Goal: Find specific page/section: Find specific page/section

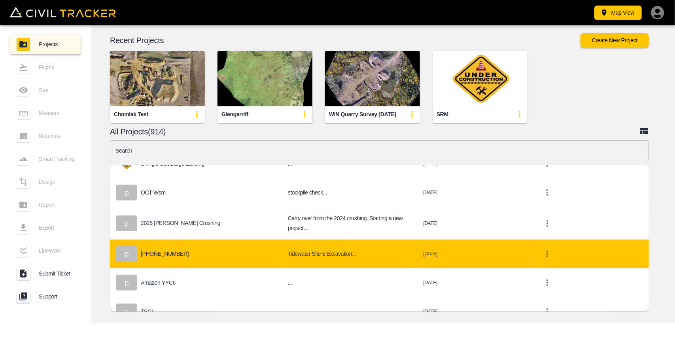
scroll to position [158, 0]
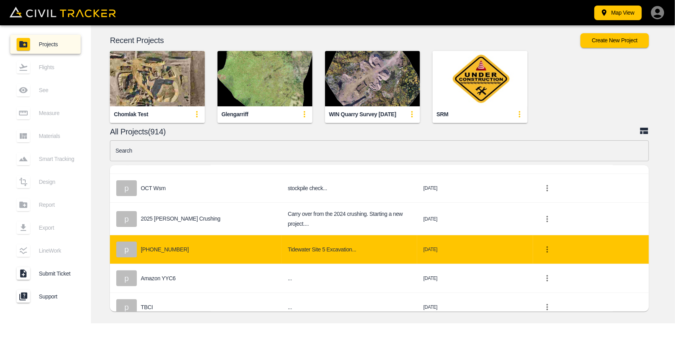
click at [181, 235] on td "p [PHONE_NUMBER]" at bounding box center [196, 249] width 172 height 29
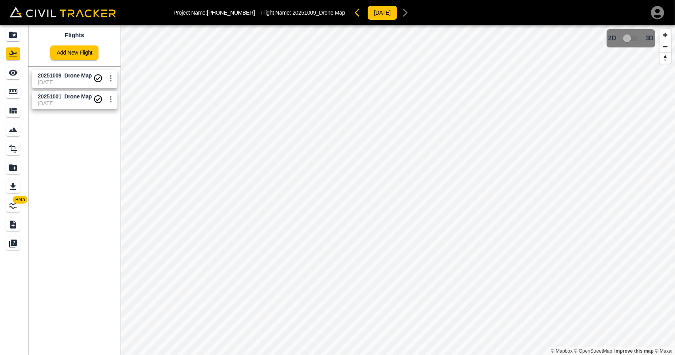
click at [52, 77] on span "20251009_Drone Map" at bounding box center [65, 75] width 54 height 6
click at [17, 92] on icon "Measure" at bounding box center [12, 91] width 9 height 9
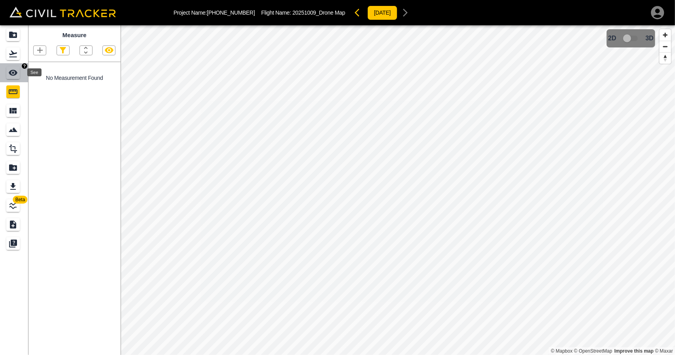
click at [13, 74] on icon "See" at bounding box center [12, 72] width 9 height 9
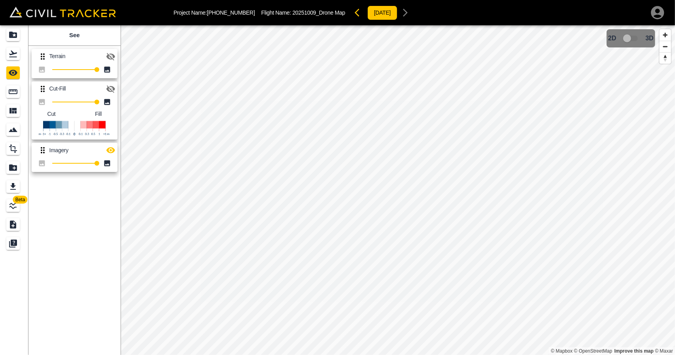
click at [105, 93] on button "button" at bounding box center [111, 89] width 16 height 16
click at [114, 152] on icon "button" at bounding box center [110, 151] width 9 height 6
click at [12, 49] on icon "Flights" at bounding box center [12, 53] width 9 height 9
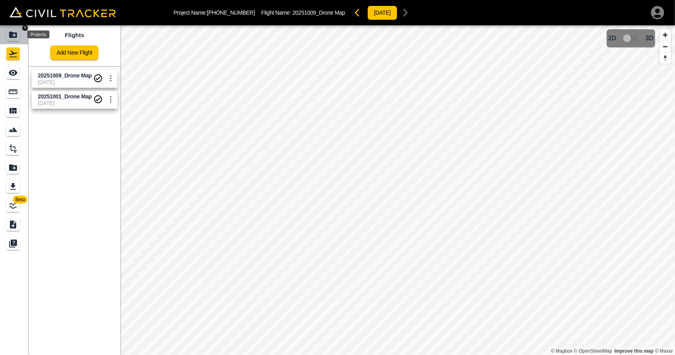
click at [13, 37] on icon "Projects" at bounding box center [13, 35] width 8 height 6
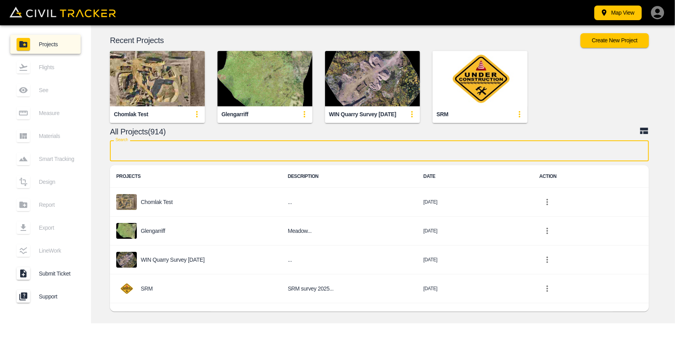
click at [247, 145] on input "text" at bounding box center [379, 150] width 539 height 21
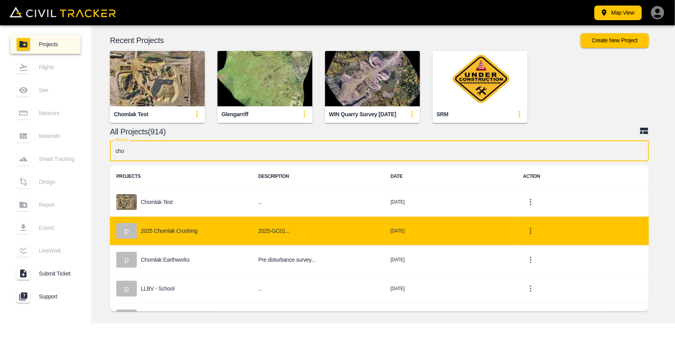
type input "cho"
click at [199, 239] on td "p 2025 Chomlak Crushing" at bounding box center [181, 231] width 142 height 29
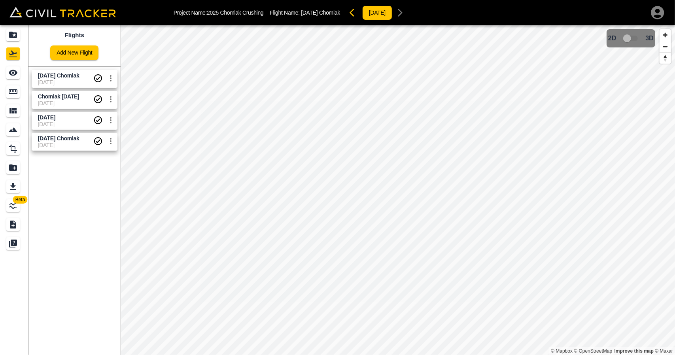
click at [64, 73] on span "[DATE] Chomlak" at bounding box center [59, 75] width 42 height 6
click at [18, 89] on div "Measure" at bounding box center [12, 91] width 13 height 13
